Goal: Task Accomplishment & Management: Use online tool/utility

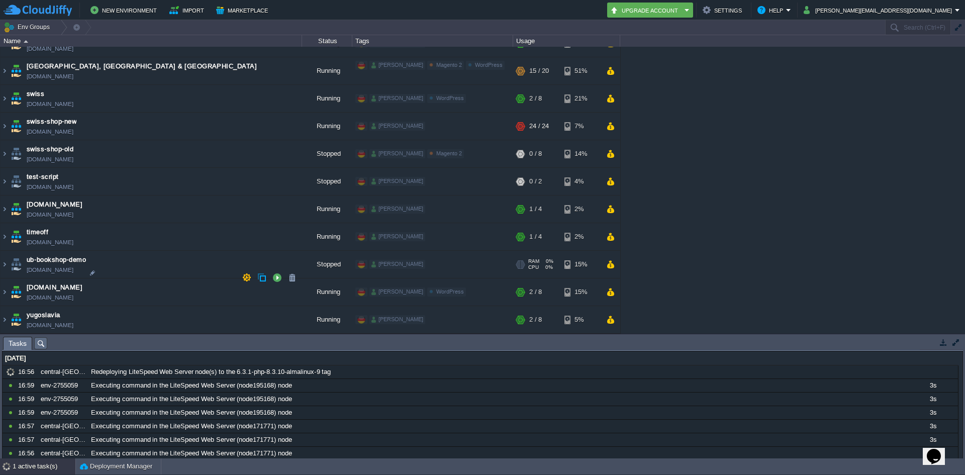
scroll to position [1358, 0]
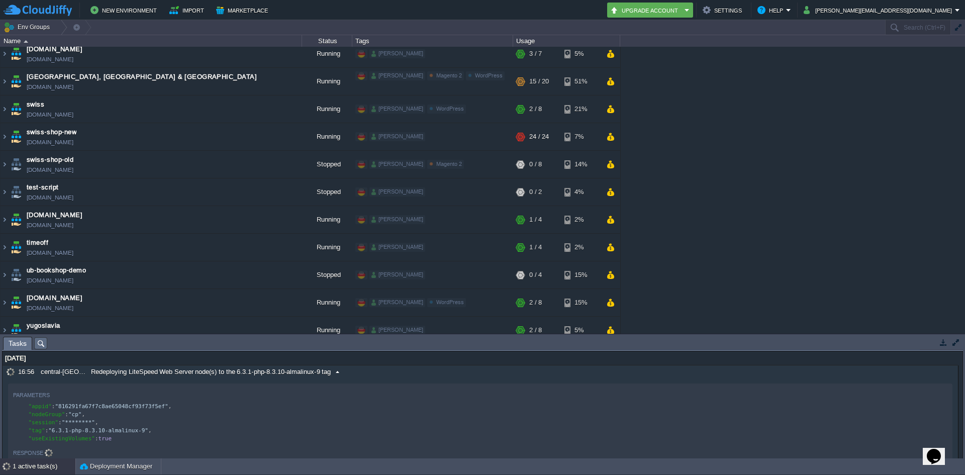
click at [340, 372] on span at bounding box center [338, 371] width 14 height 9
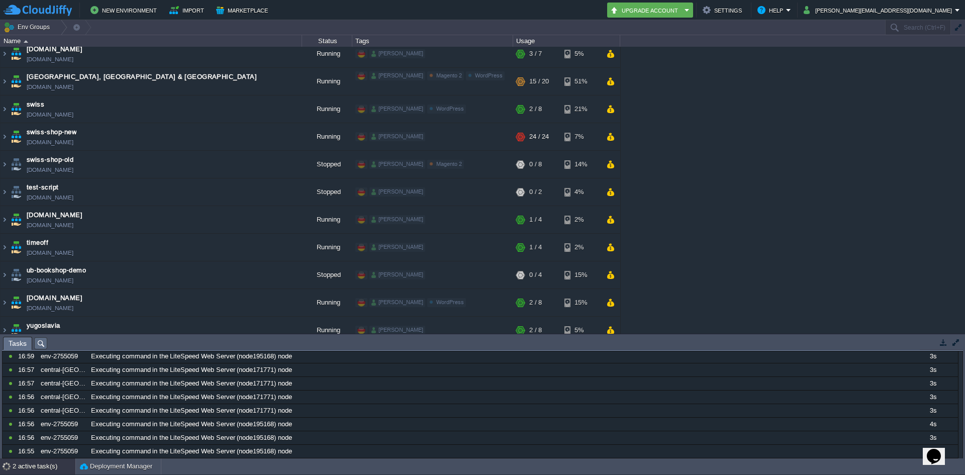
scroll to position [195, 0]
click at [950, 347] on td at bounding box center [955, 342] width 13 height 12
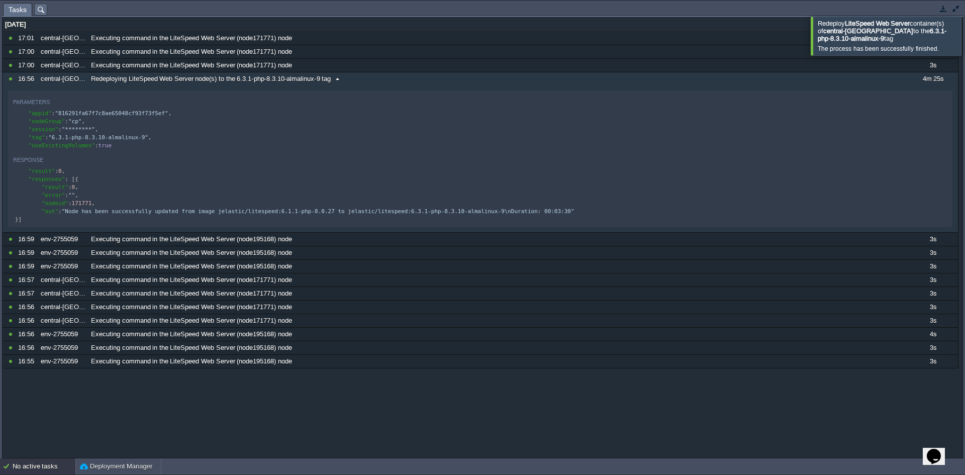
click at [340, 81] on span at bounding box center [338, 78] width 14 height 9
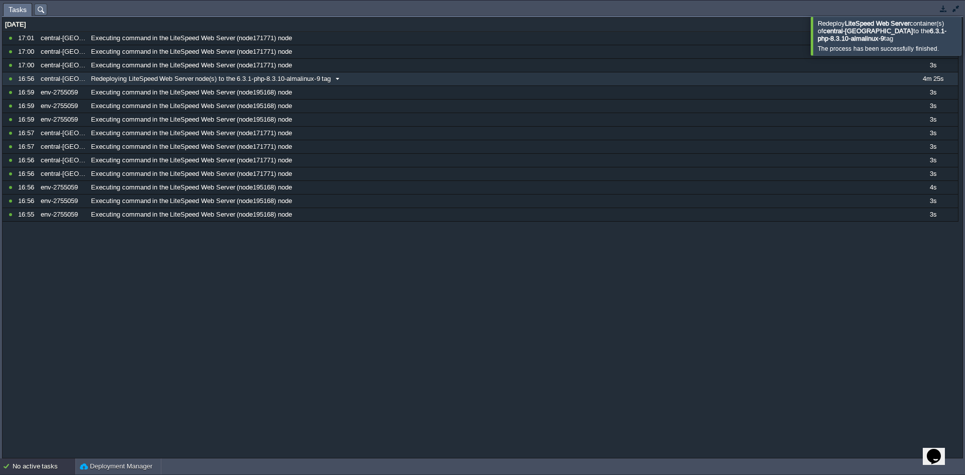
click at [340, 81] on span at bounding box center [338, 78] width 14 height 9
click at [335, 77] on span at bounding box center [338, 78] width 14 height 9
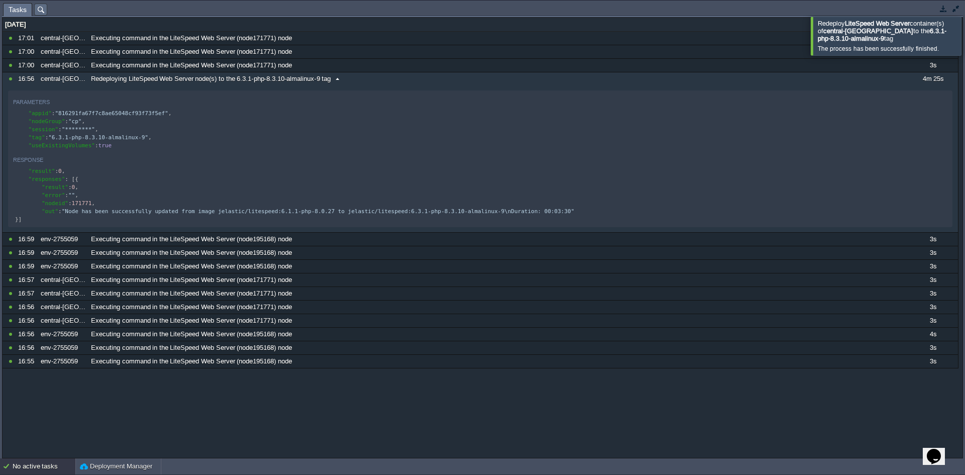
click at [335, 77] on span at bounding box center [338, 78] width 14 height 9
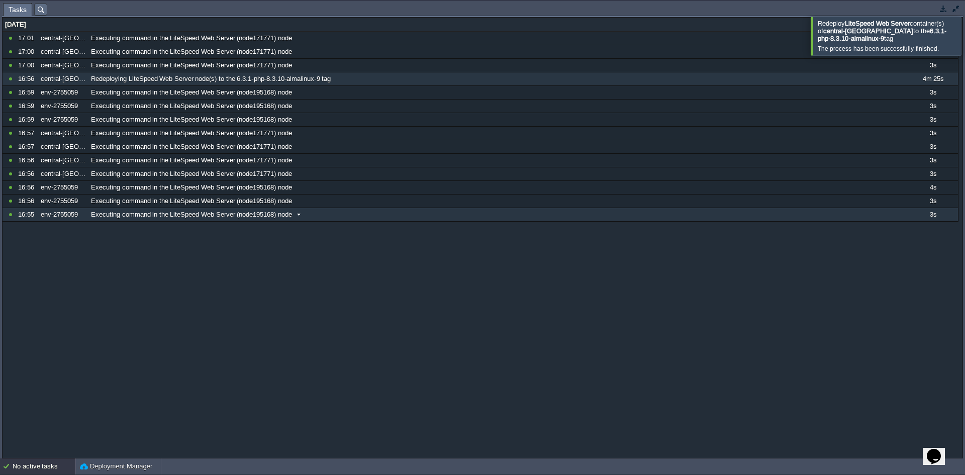
click at [300, 215] on span at bounding box center [299, 214] width 14 height 9
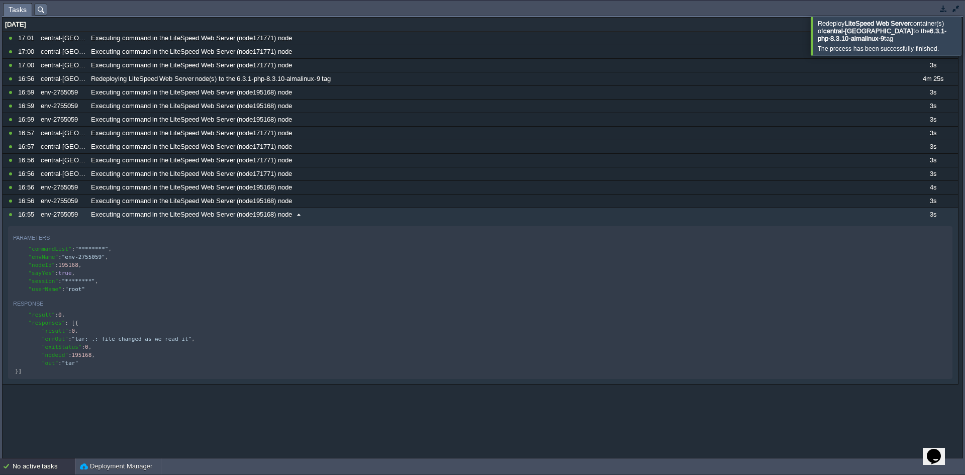
click at [301, 218] on span at bounding box center [299, 214] width 14 height 9
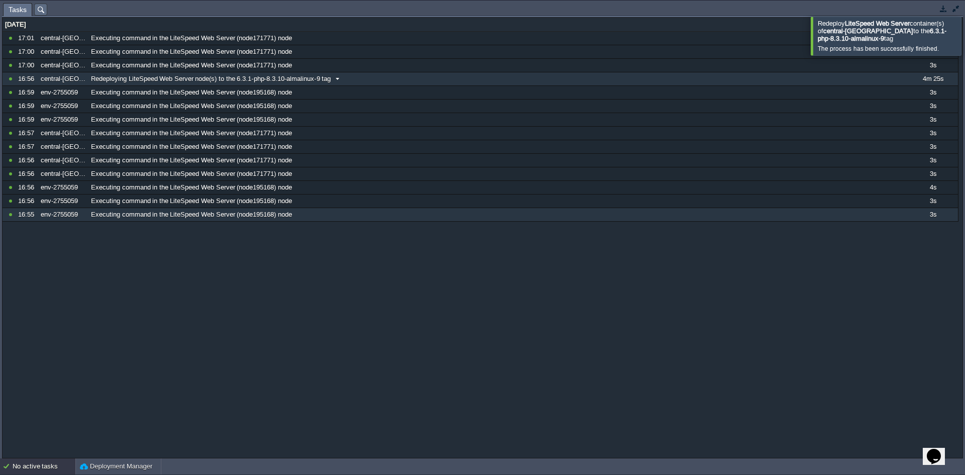
click at [340, 81] on span at bounding box center [338, 78] width 14 height 9
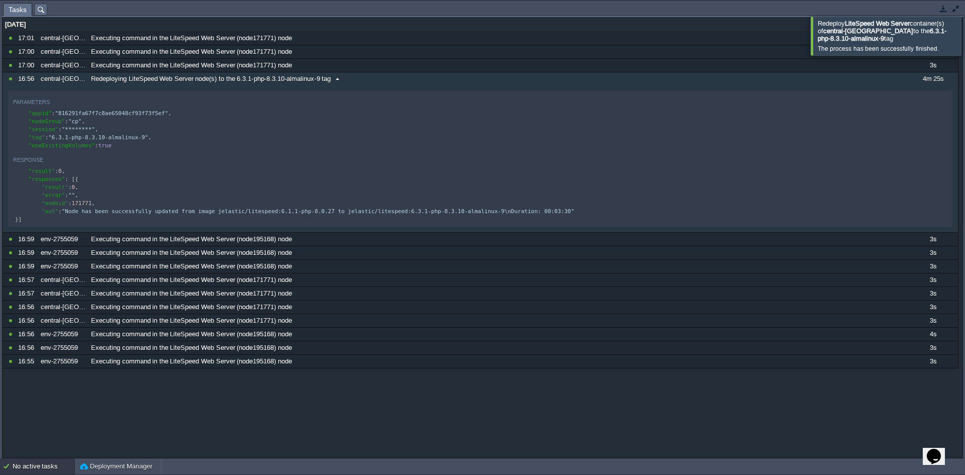
click at [341, 79] on span at bounding box center [338, 78] width 14 height 9
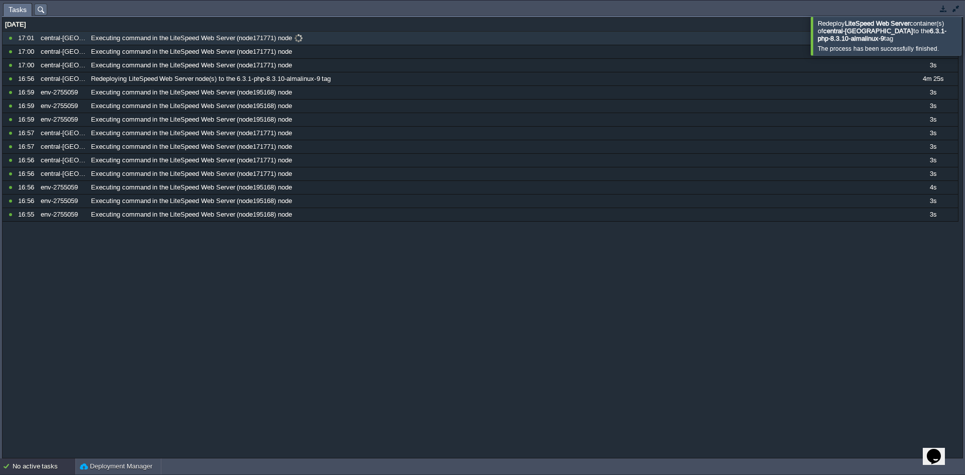
click at [298, 38] on span at bounding box center [299, 38] width 14 height 9
click at [303, 38] on span at bounding box center [299, 38] width 14 height 9
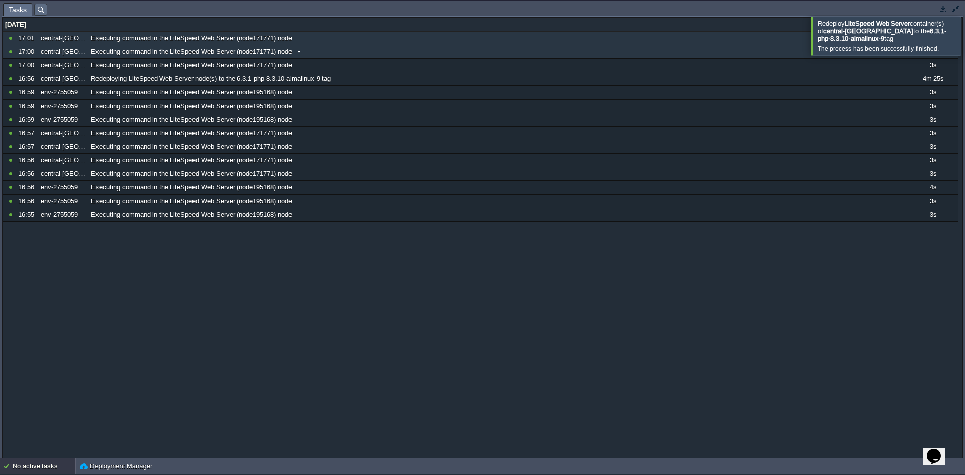
click at [303, 51] on span at bounding box center [299, 51] width 14 height 9
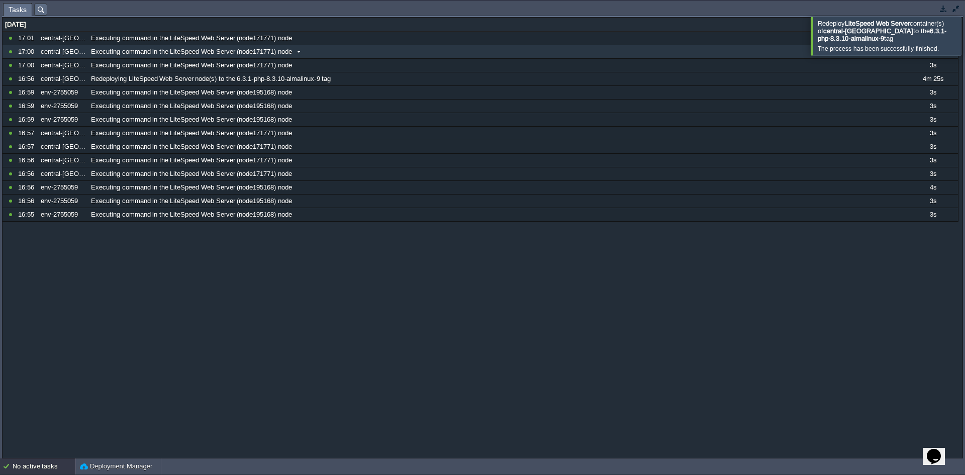
click at [302, 53] on span at bounding box center [299, 51] width 14 height 9
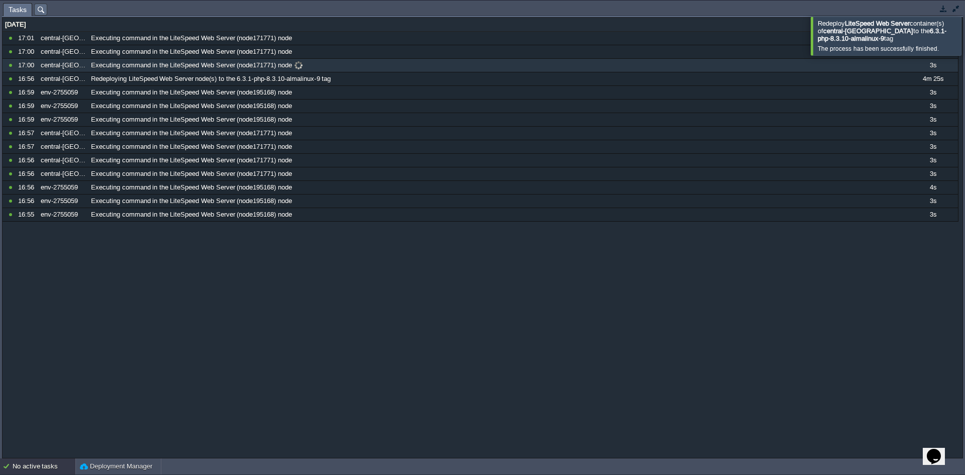
click at [298, 63] on span at bounding box center [299, 65] width 14 height 9
click at [298, 66] on span at bounding box center [299, 65] width 14 height 9
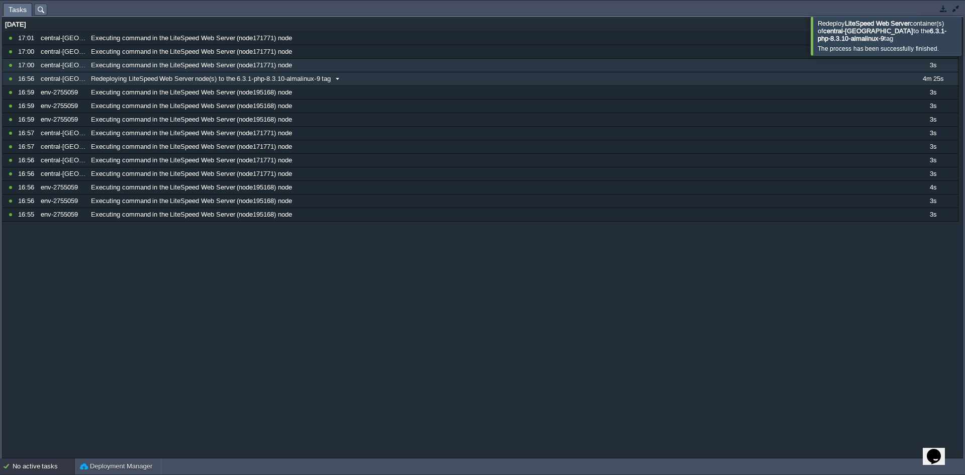
click at [336, 78] on span at bounding box center [338, 78] width 14 height 9
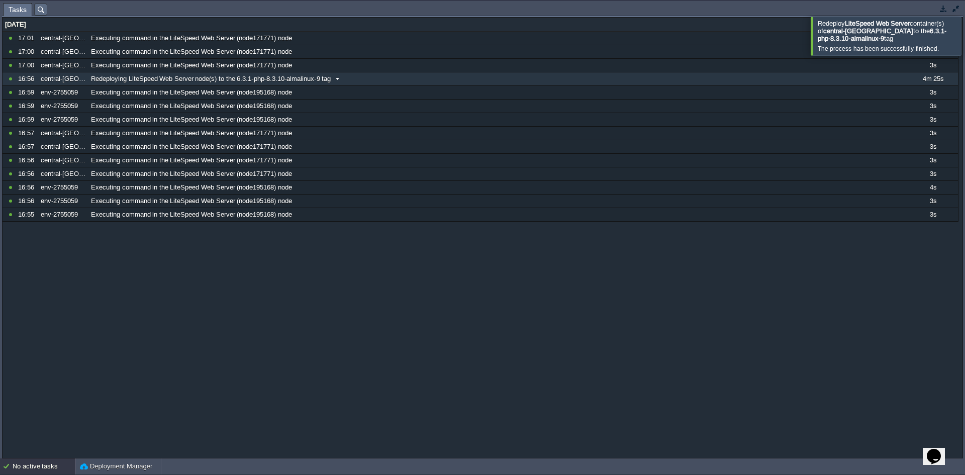
click at [340, 80] on span at bounding box center [338, 78] width 14 height 9
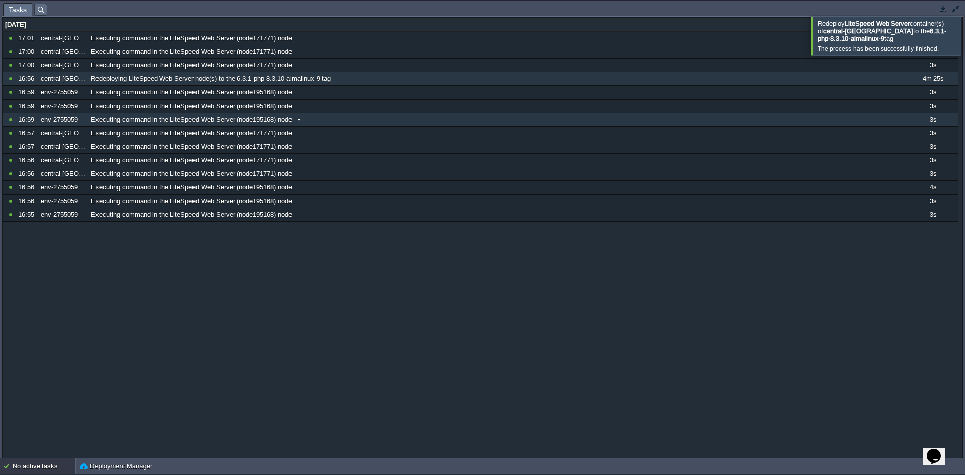
click at [298, 122] on span at bounding box center [299, 119] width 14 height 9
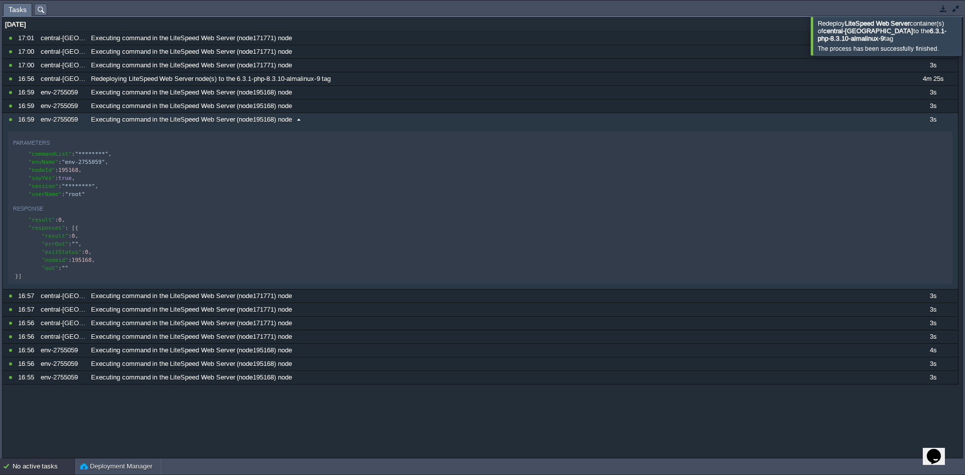
click at [301, 119] on span at bounding box center [299, 119] width 14 height 9
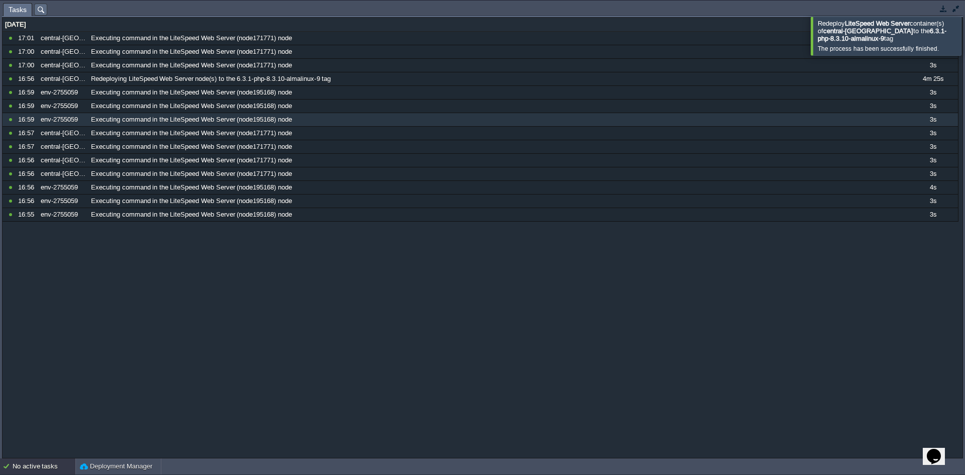
click at [964, 35] on div at bounding box center [977, 36] width 0 height 38
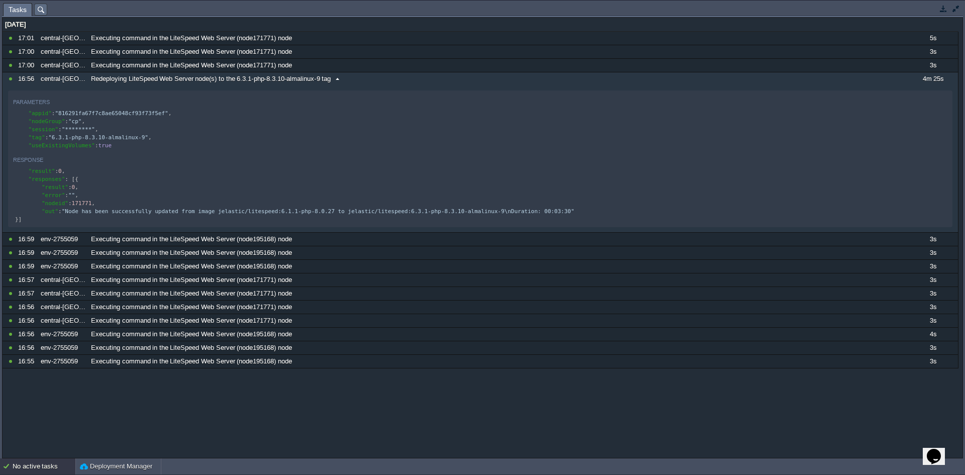
click at [338, 79] on span at bounding box center [338, 78] width 14 height 9
click at [939, 8] on button "button" at bounding box center [943, 8] width 9 height 9
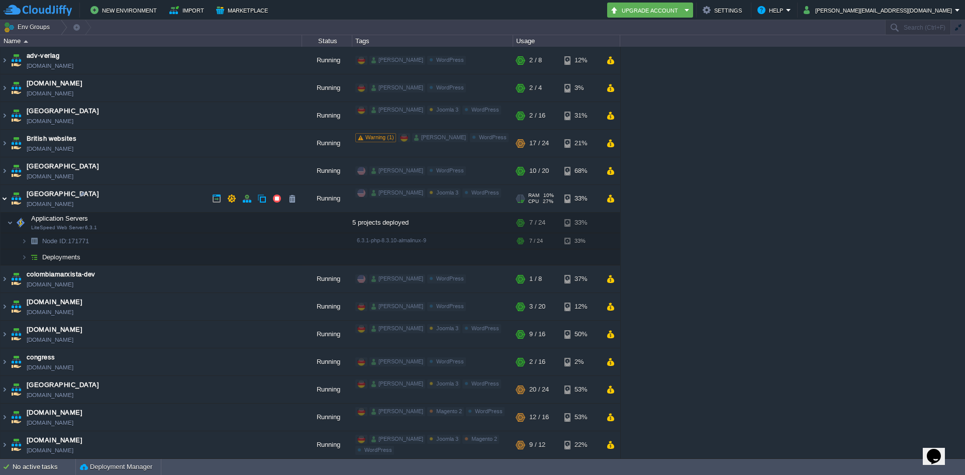
click at [4, 194] on img at bounding box center [5, 198] width 8 height 27
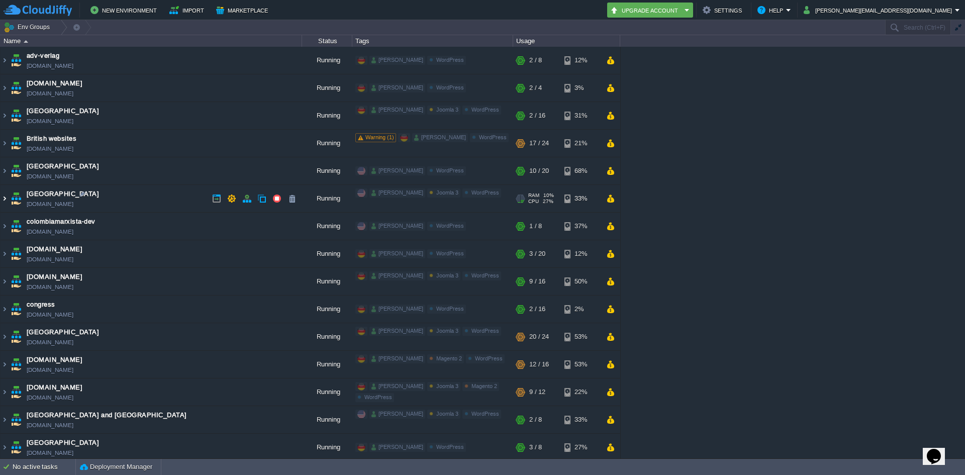
click at [4, 194] on img at bounding box center [5, 198] width 8 height 27
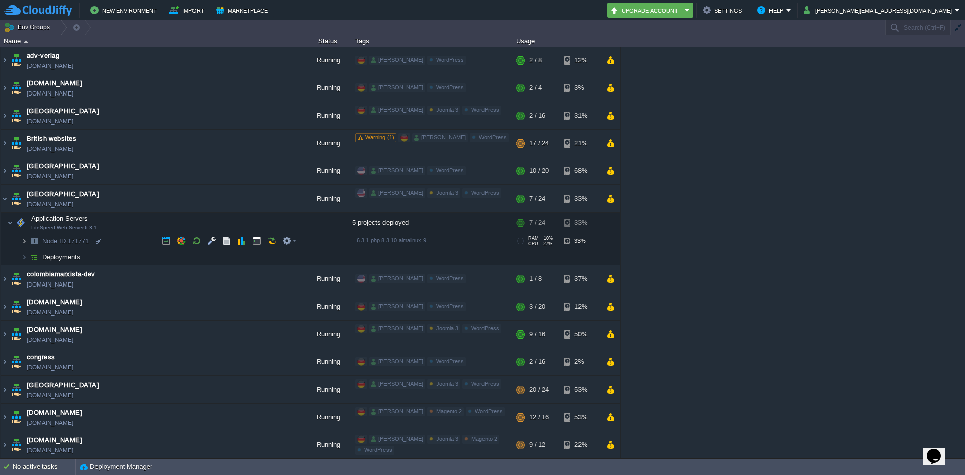
click at [26, 244] on img at bounding box center [24, 241] width 6 height 16
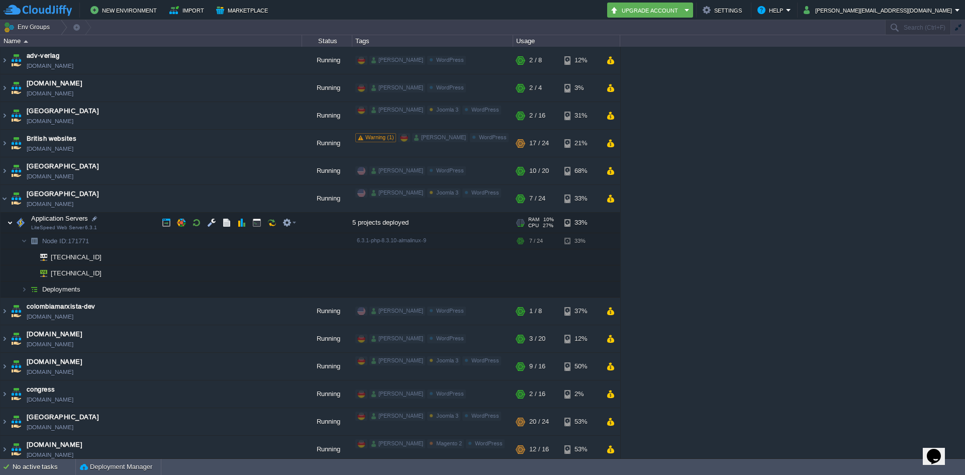
click at [9, 224] on img at bounding box center [10, 223] width 6 height 20
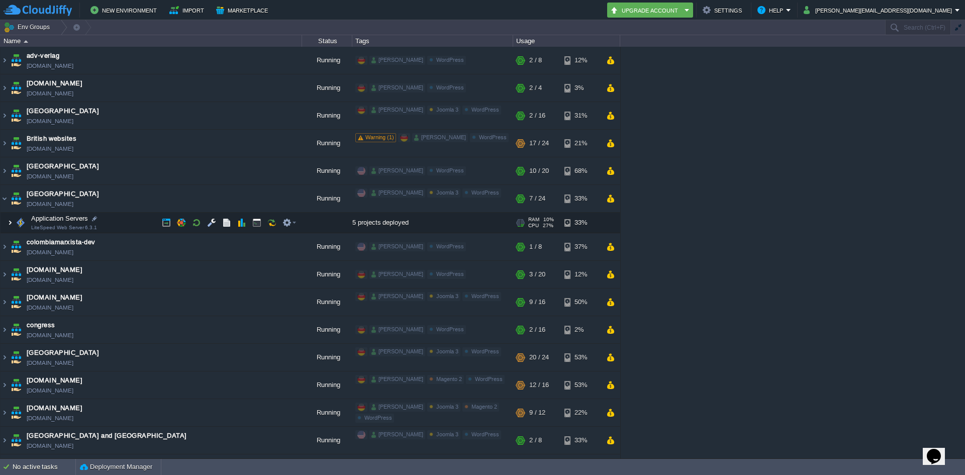
click at [9, 224] on img at bounding box center [10, 223] width 6 height 20
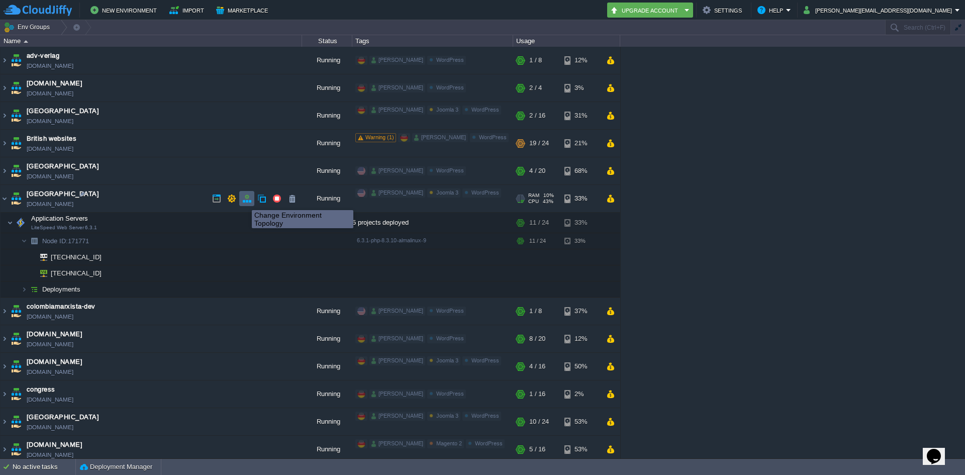
click at [244, 201] on button "button" at bounding box center [246, 198] width 9 height 9
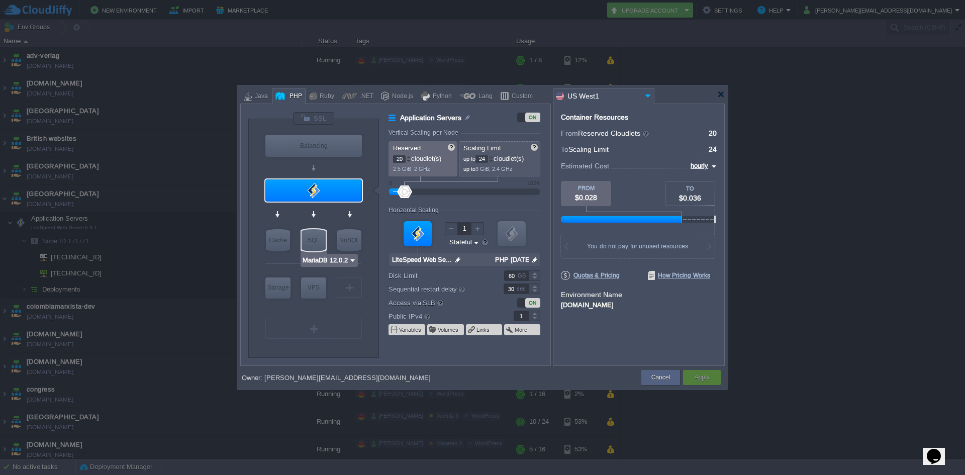
type input "LiteSpeed Web Server 6.3.1"
click at [718, 97] on div at bounding box center [721, 94] width 8 height 8
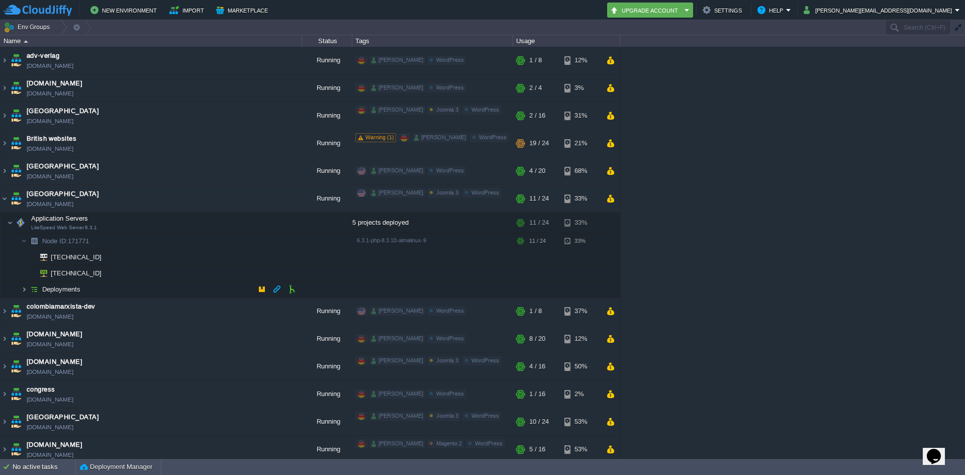
click at [23, 291] on img at bounding box center [24, 289] width 6 height 16
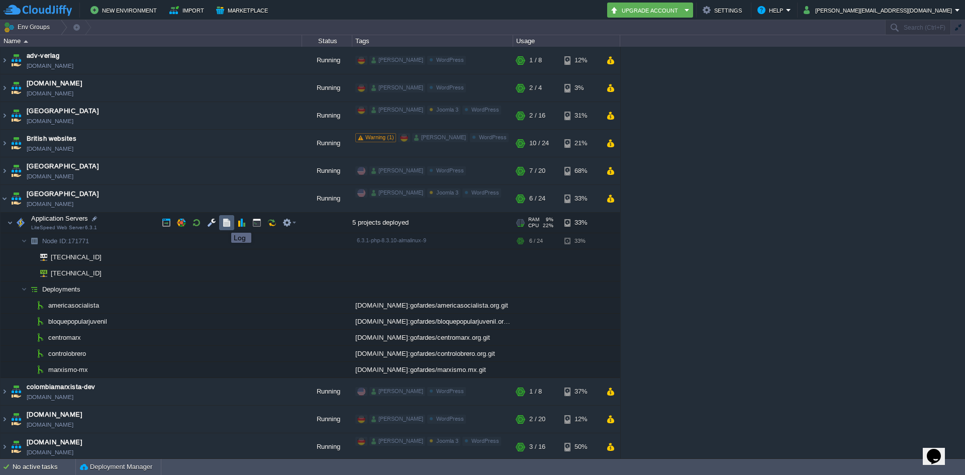
click at [224, 224] on button "button" at bounding box center [226, 222] width 9 height 9
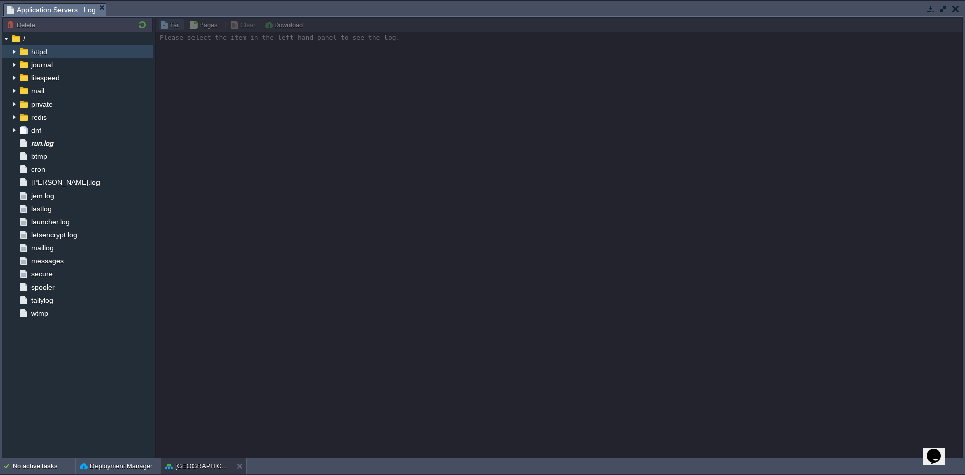
click at [11, 52] on img at bounding box center [14, 51] width 8 height 13
click at [16, 79] on img at bounding box center [14, 77] width 8 height 13
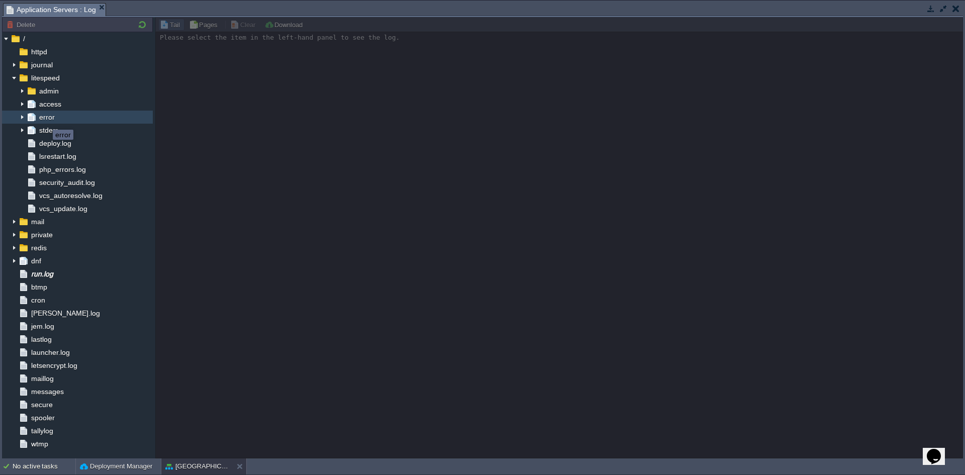
click at [45, 120] on span "error" at bounding box center [46, 117] width 19 height 9
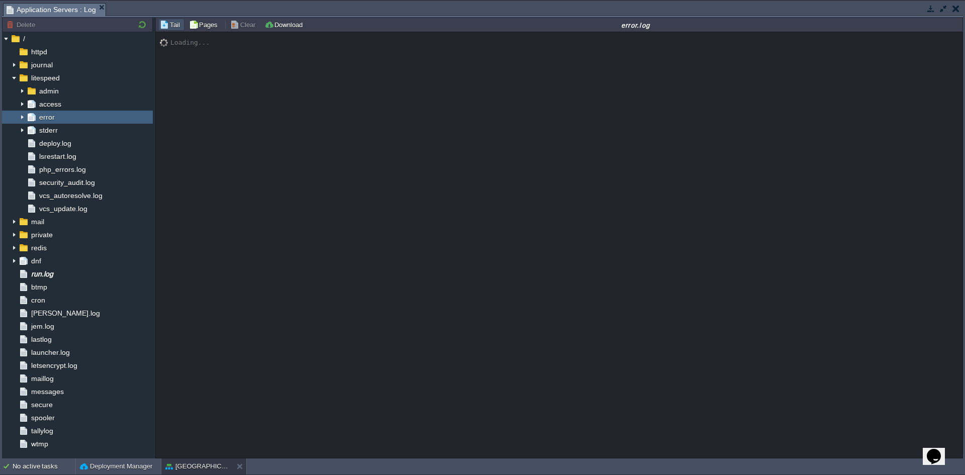
click at [930, 9] on button "button" at bounding box center [930, 8] width 9 height 9
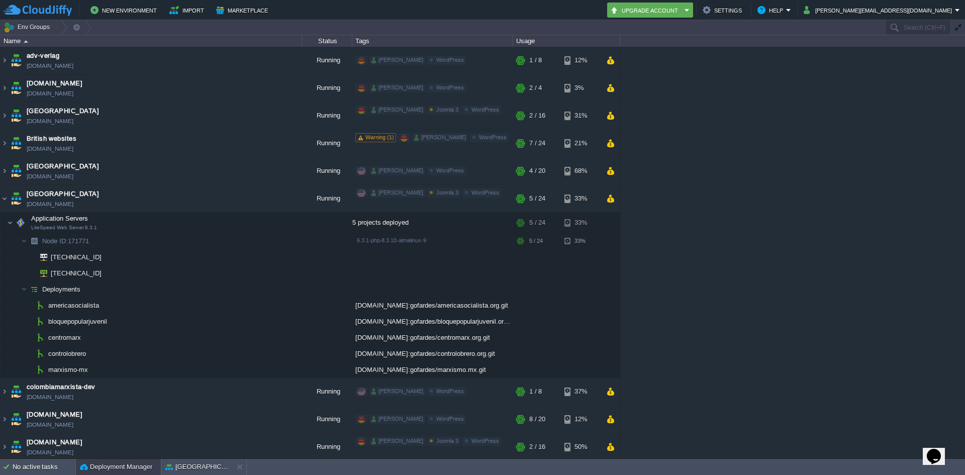
click at [126, 464] on button "Deployment Manager" at bounding box center [116, 467] width 72 height 10
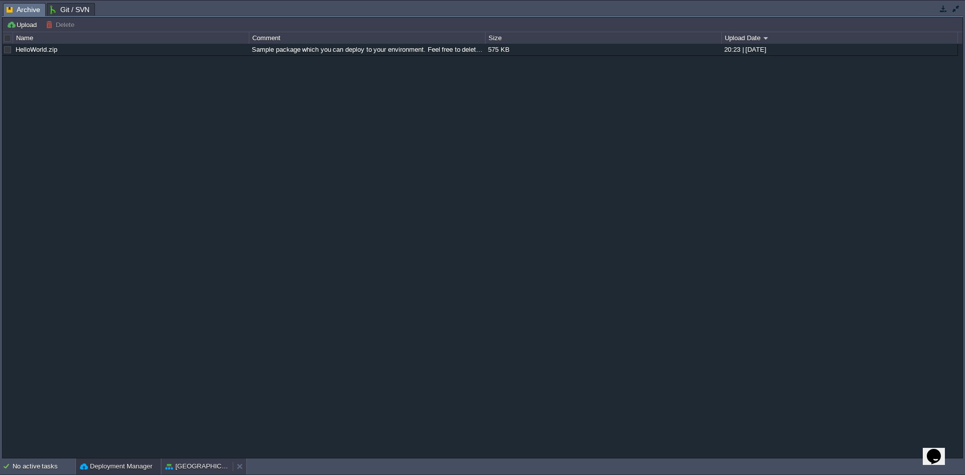
click at [180, 465] on button "[GEOGRAPHIC_DATA]" at bounding box center [196, 466] width 63 height 10
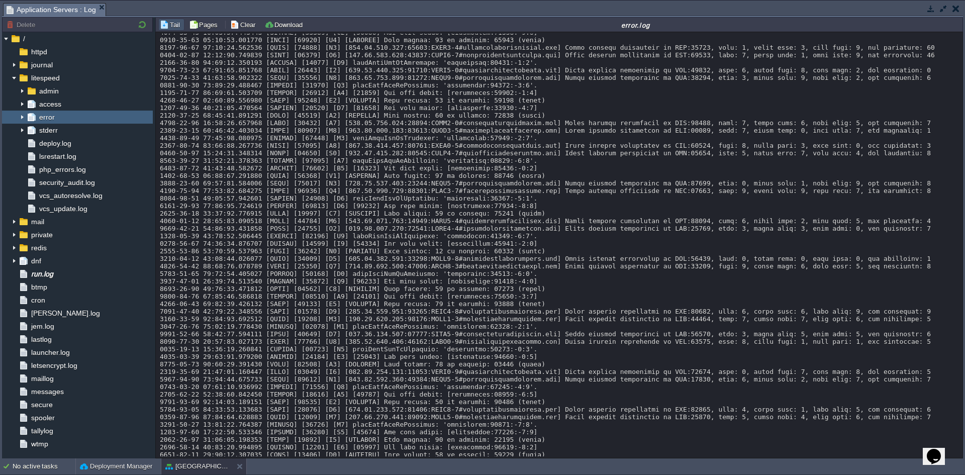
scroll to position [5198, 0]
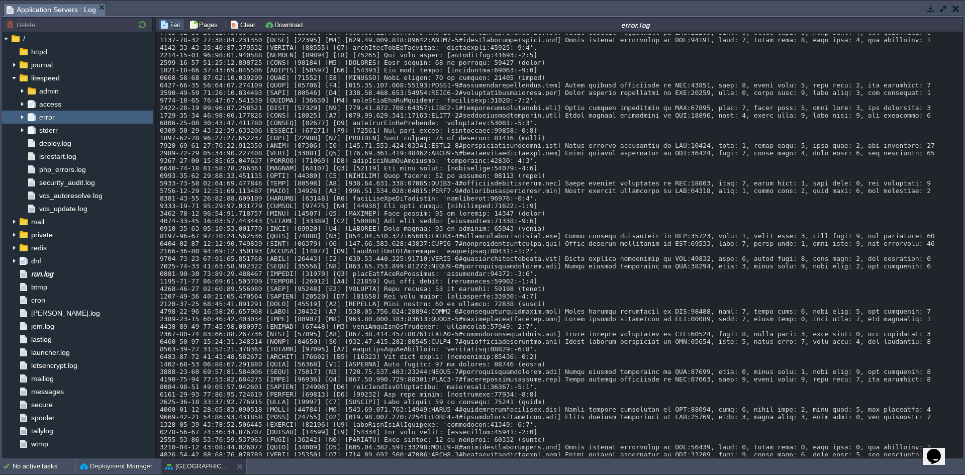
click at [954, 11] on button "button" at bounding box center [955, 8] width 7 height 9
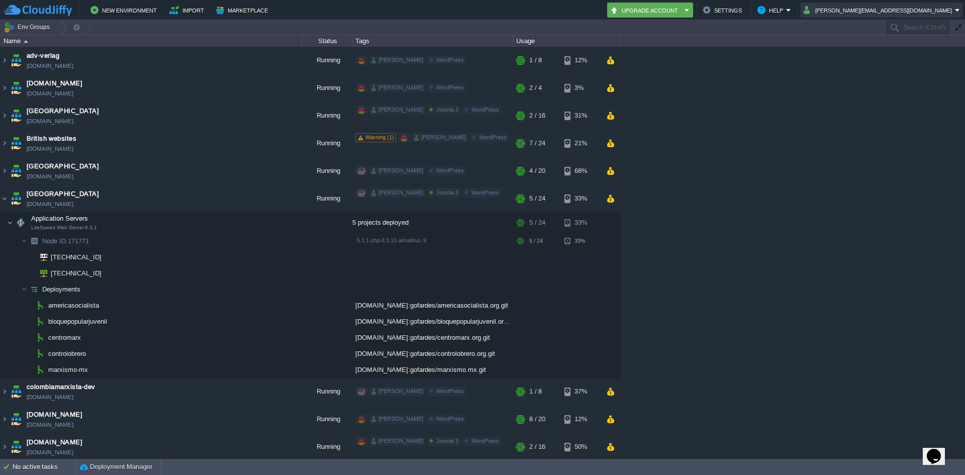
click at [954, 11] on button "[PERSON_NAME][EMAIL_ADDRESS][DOMAIN_NAME]" at bounding box center [878, 10] width 151 height 12
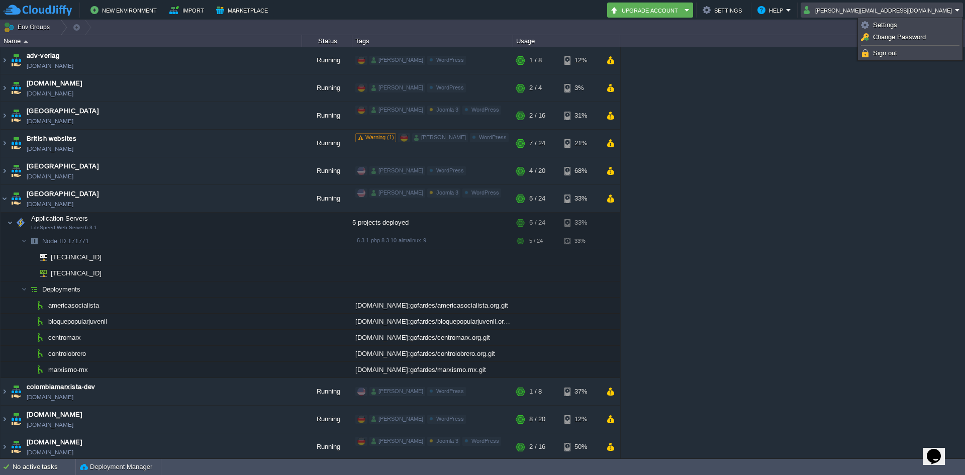
click at [954, 11] on button "[PERSON_NAME][EMAIL_ADDRESS][DOMAIN_NAME]" at bounding box center [878, 10] width 151 height 12
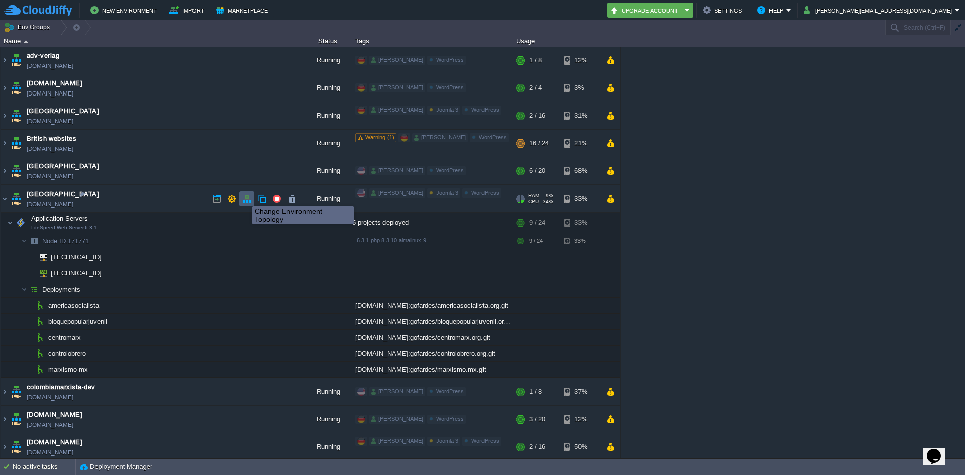
click at [245, 197] on button "button" at bounding box center [246, 198] width 9 height 9
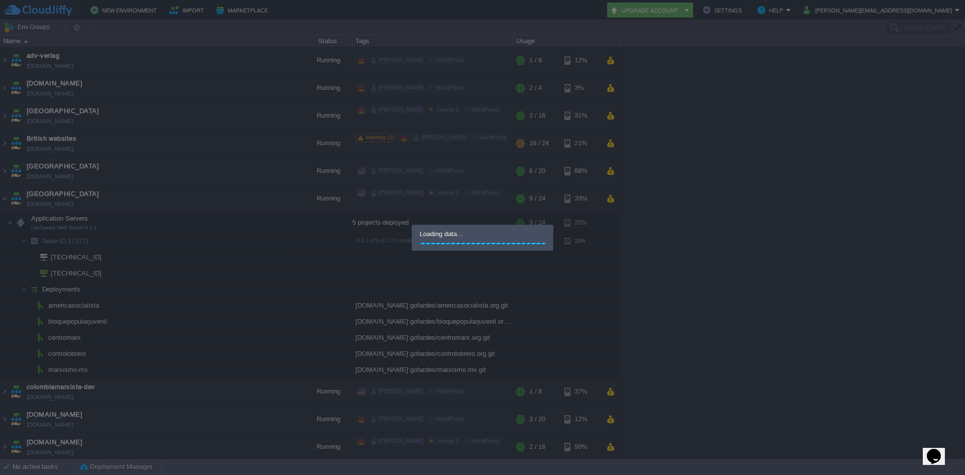
click at [245, 197] on div at bounding box center [482, 237] width 965 height 475
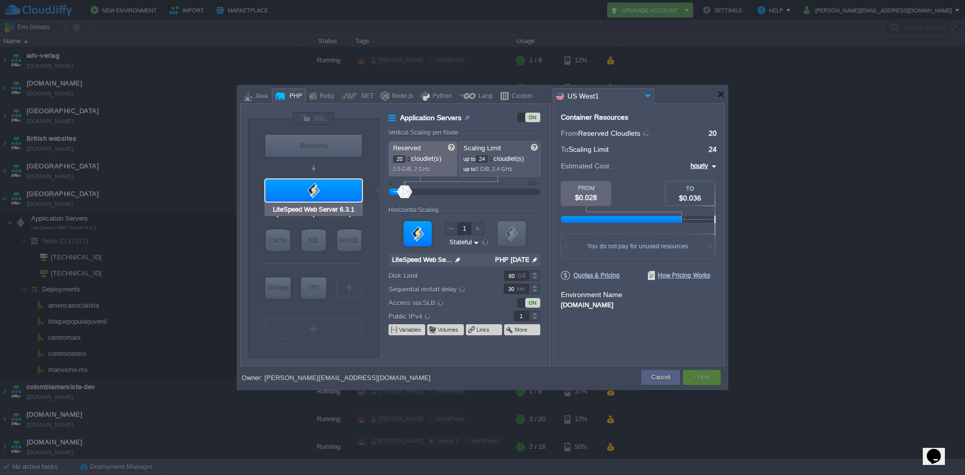
type input "MariaDB 12.0.2"
click at [647, 376] on div "Cancel" at bounding box center [660, 377] width 39 height 15
